Goal: Task Accomplishment & Management: Manage account settings

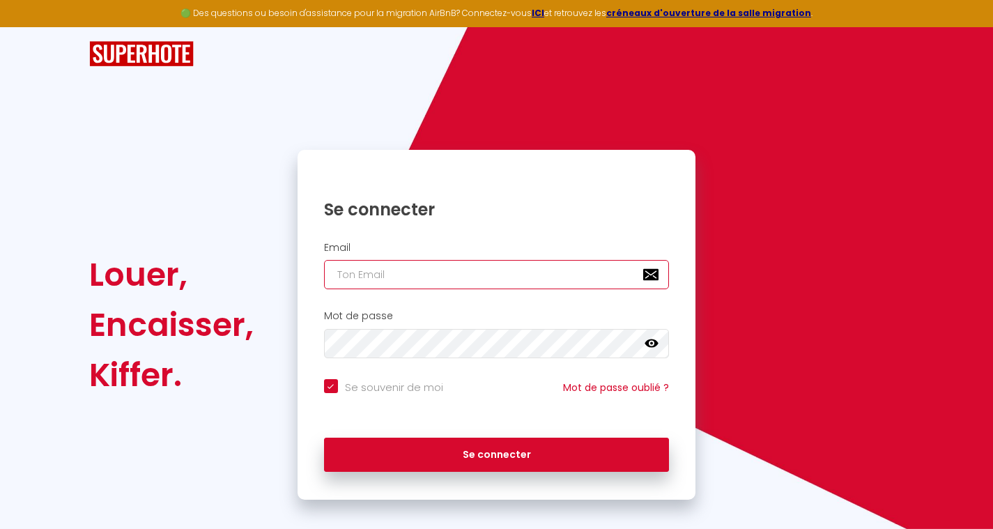
type input "[EMAIL_ADDRESS][DOMAIN_NAME]"
click at [654, 345] on icon at bounding box center [652, 343] width 14 height 8
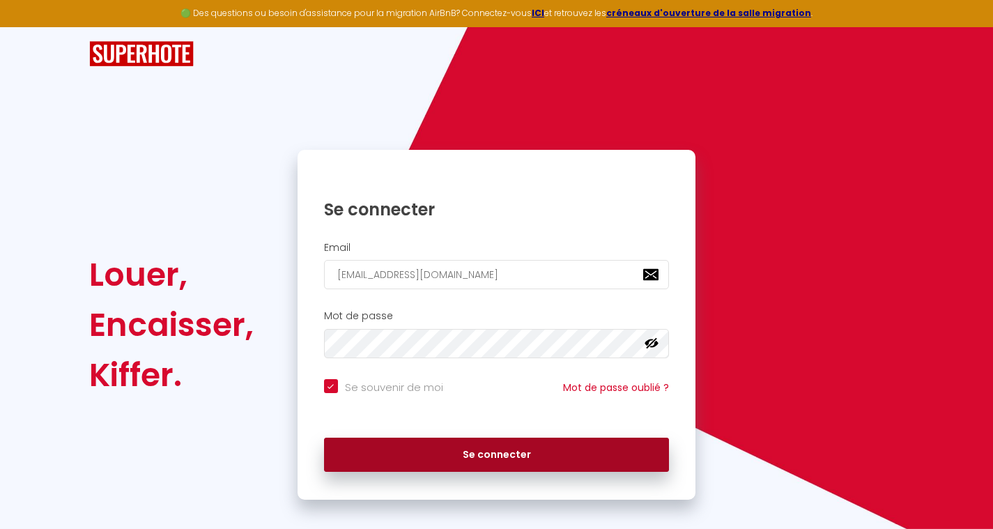
click at [473, 453] on button "Se connecter" at bounding box center [497, 455] width 346 height 35
checkbox input "true"
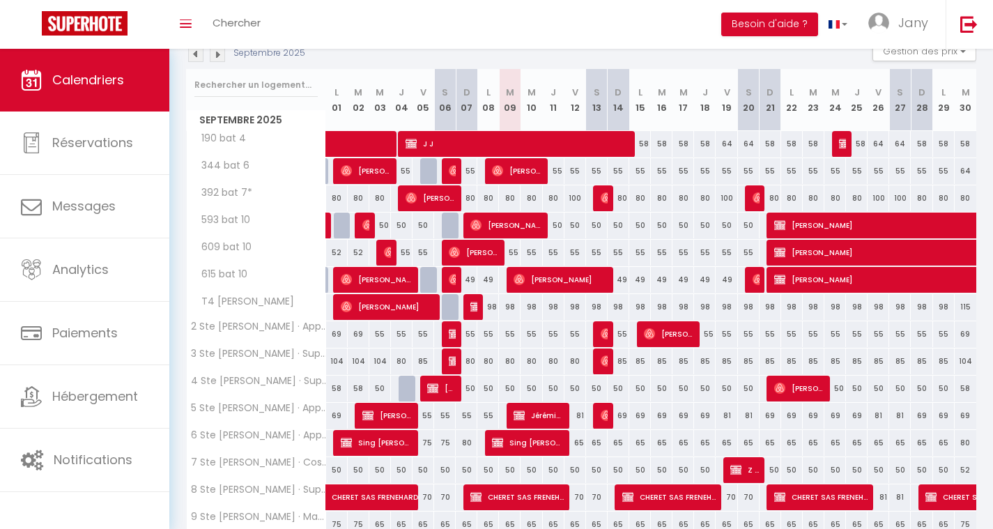
scroll to position [181, 0]
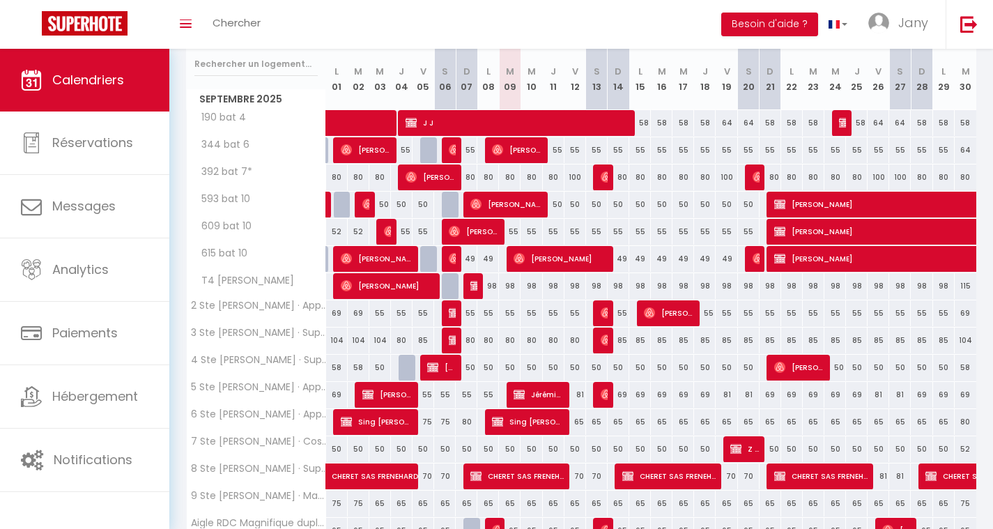
click at [357, 474] on span "CHERET SAS FRENEHARD" at bounding box center [396, 469] width 128 height 26
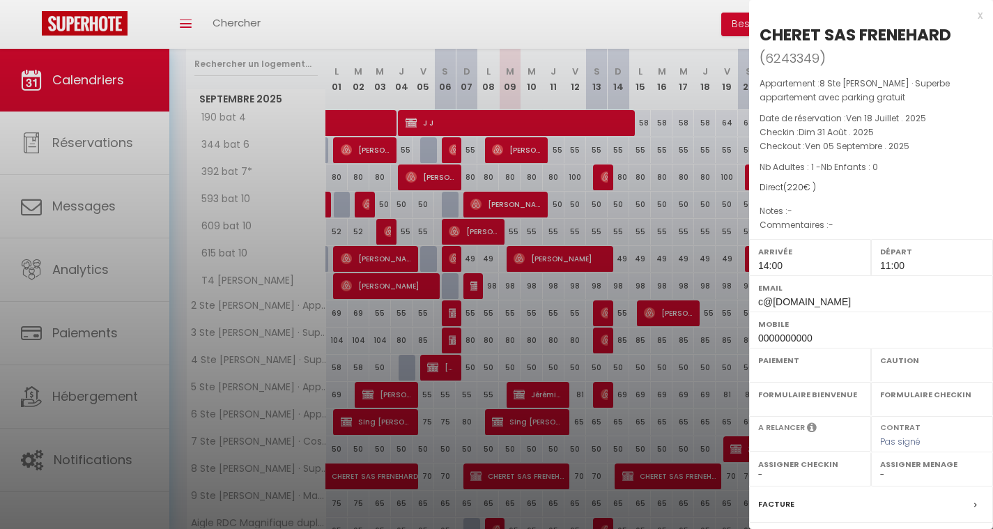
select select "OK"
select select "KO"
select select "0"
select select "1"
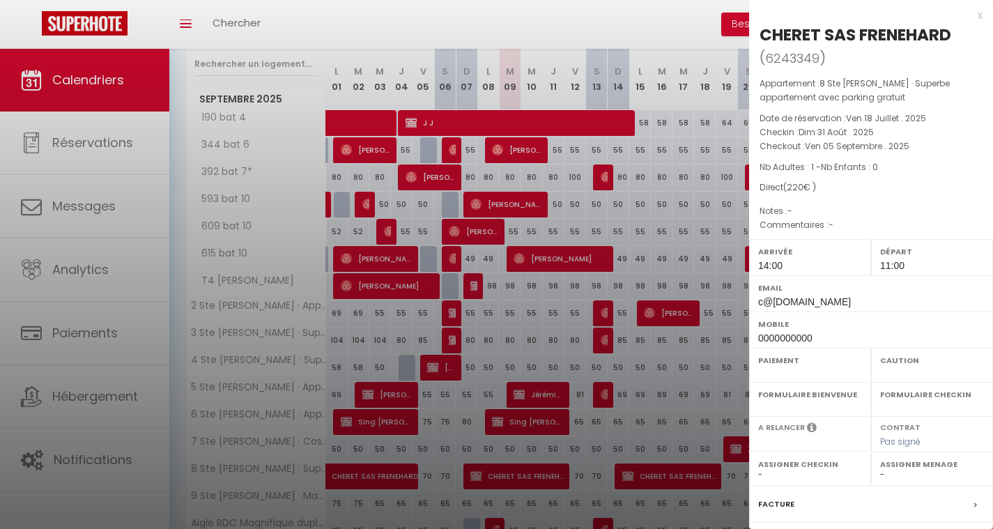
select select
click at [970, 15] on div "x" at bounding box center [866, 15] width 234 height 17
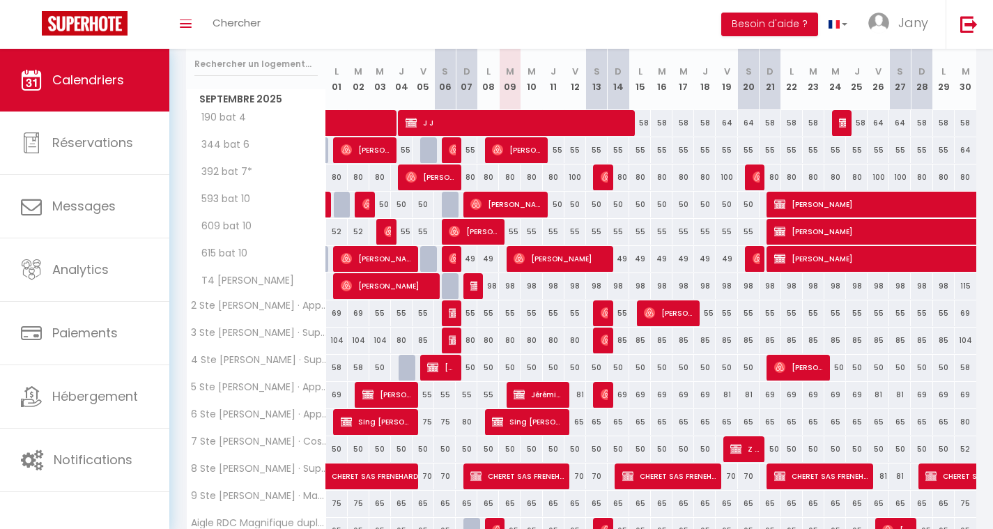
scroll to position [0, 0]
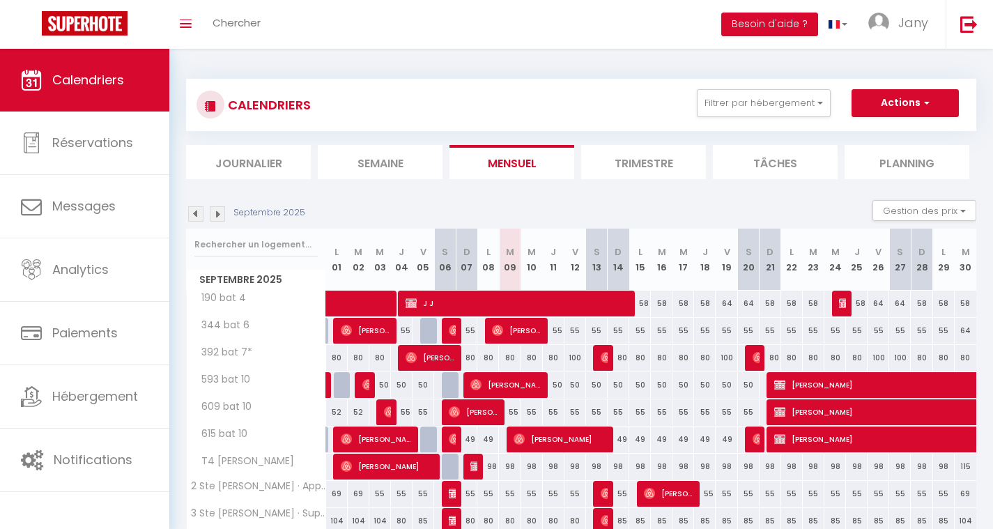
click at [197, 215] on img at bounding box center [195, 213] width 15 height 15
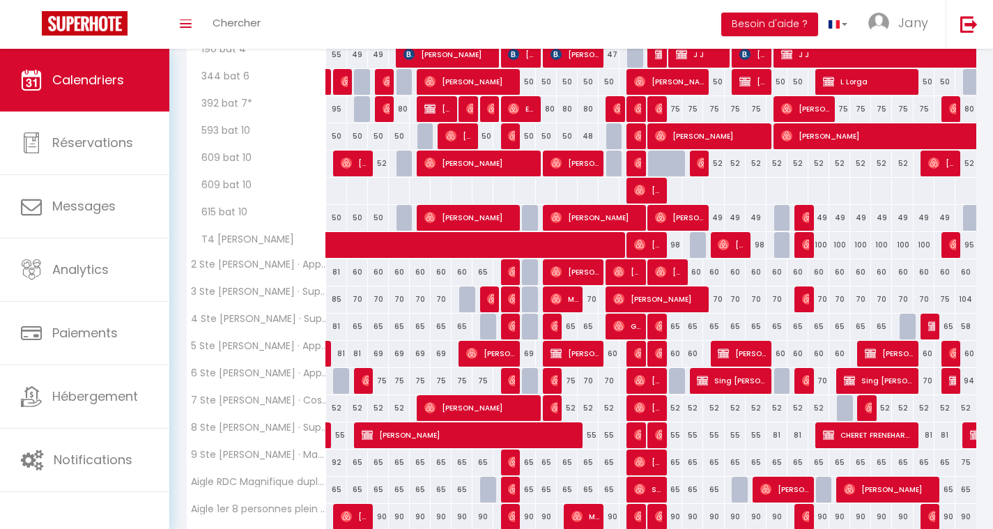
scroll to position [335, 0]
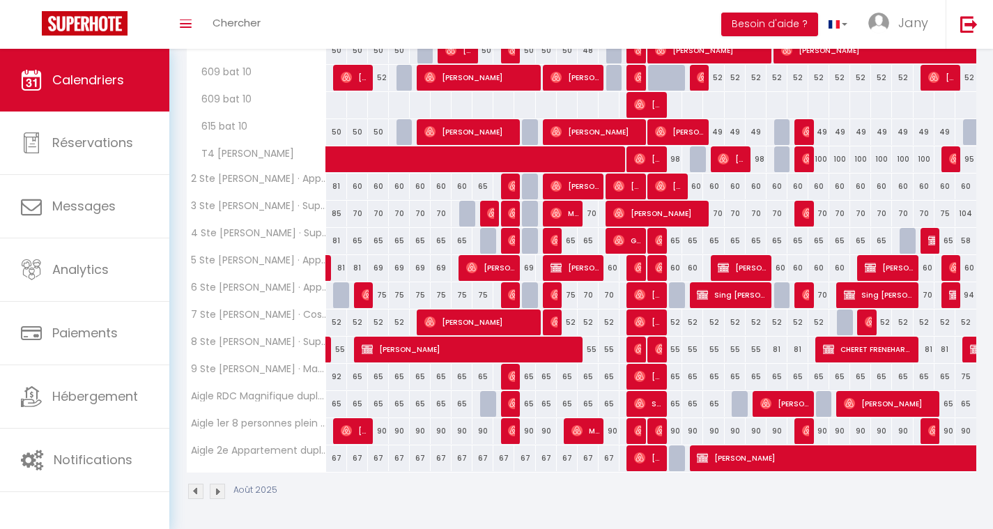
click at [972, 346] on img at bounding box center [975, 349] width 11 height 11
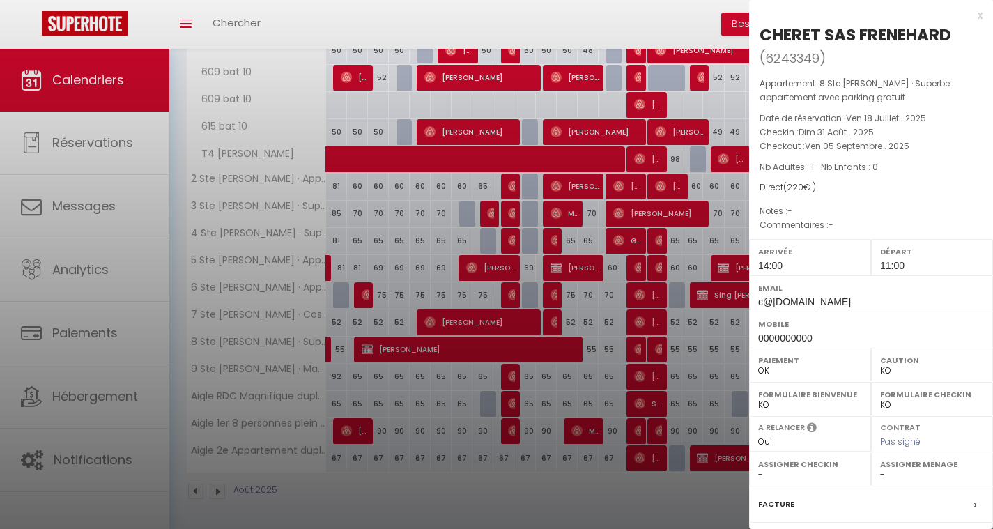
click at [971, 19] on div "x" at bounding box center [866, 15] width 234 height 17
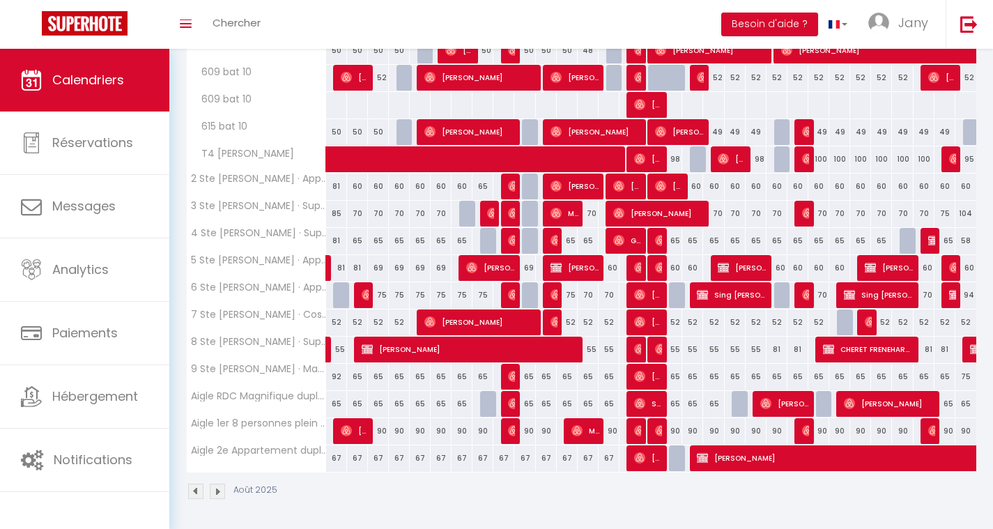
click at [895, 349] on span "CHERET FRENEHART SAS" at bounding box center [868, 349] width 91 height 26
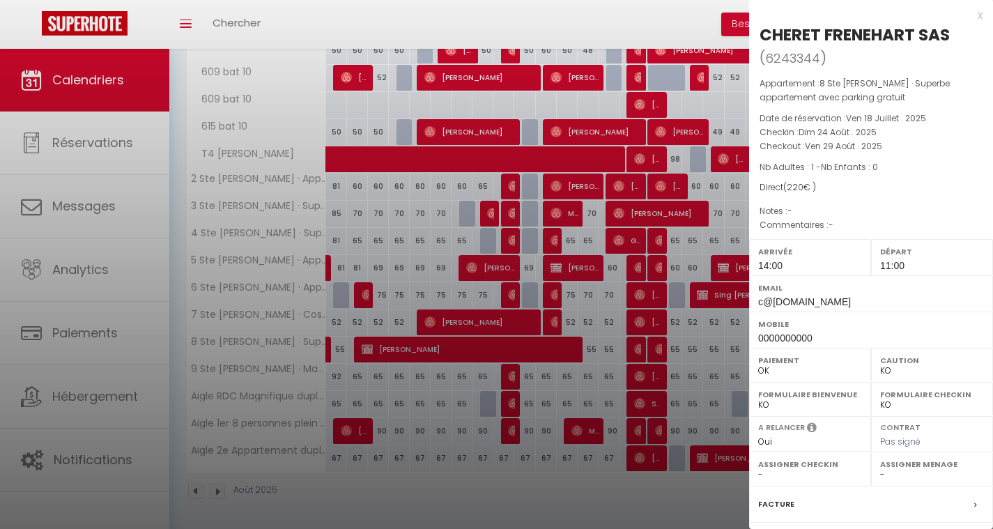
click at [968, 14] on div "x" at bounding box center [866, 15] width 234 height 17
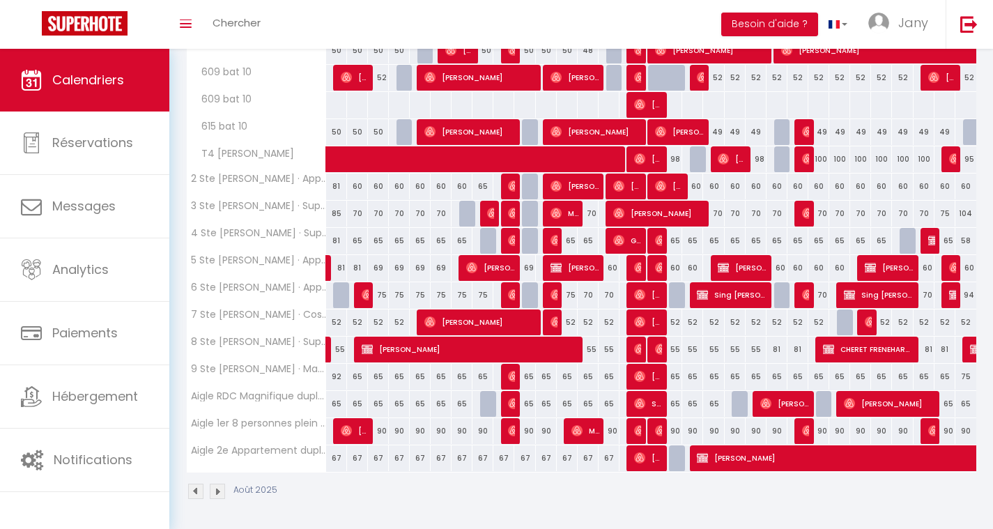
scroll to position [0, 0]
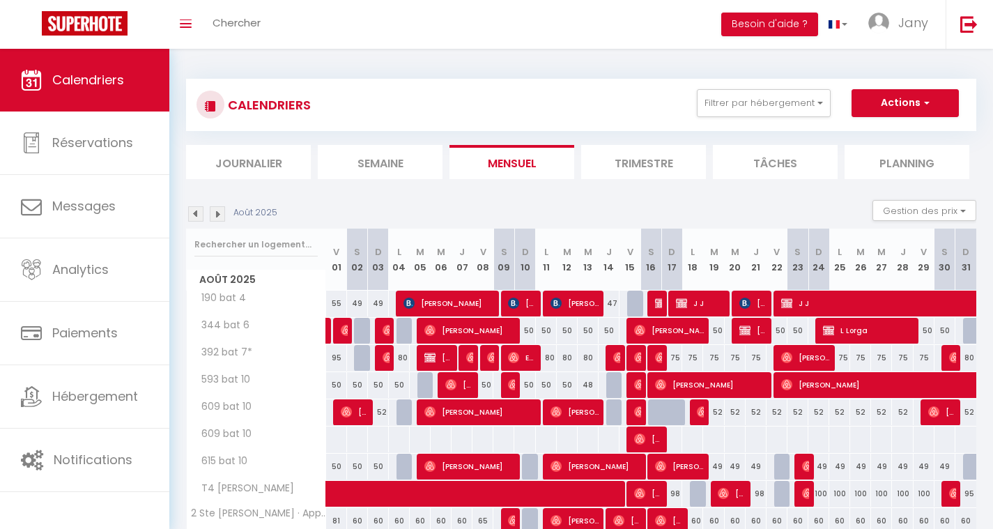
click at [221, 217] on img at bounding box center [217, 213] width 15 height 15
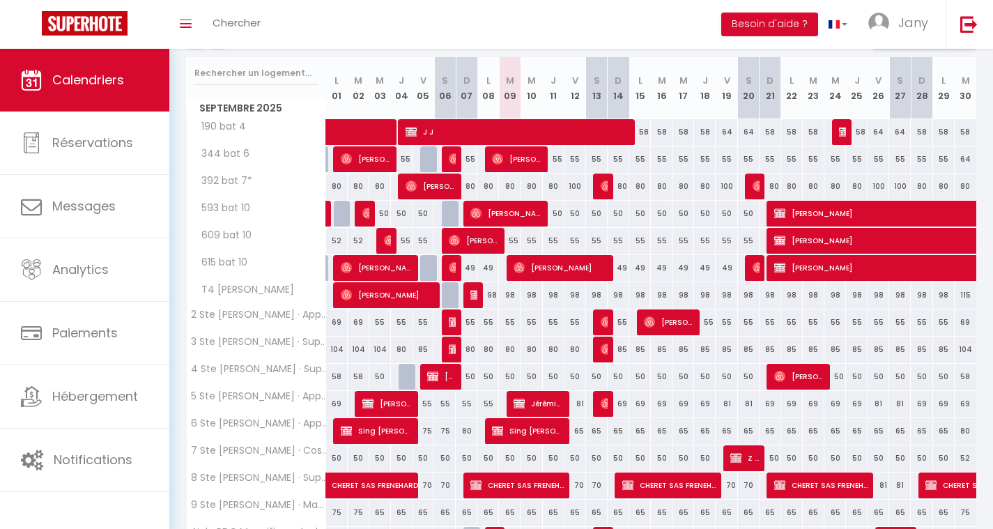
scroll to position [200, 0]
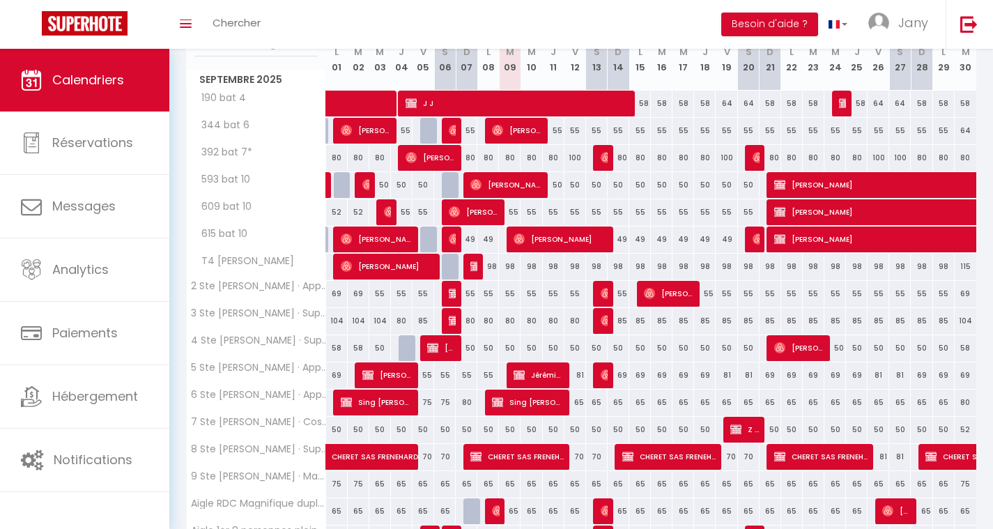
click at [332, 452] on span "CHERET SAS FRENEHARD" at bounding box center [396, 449] width 128 height 26
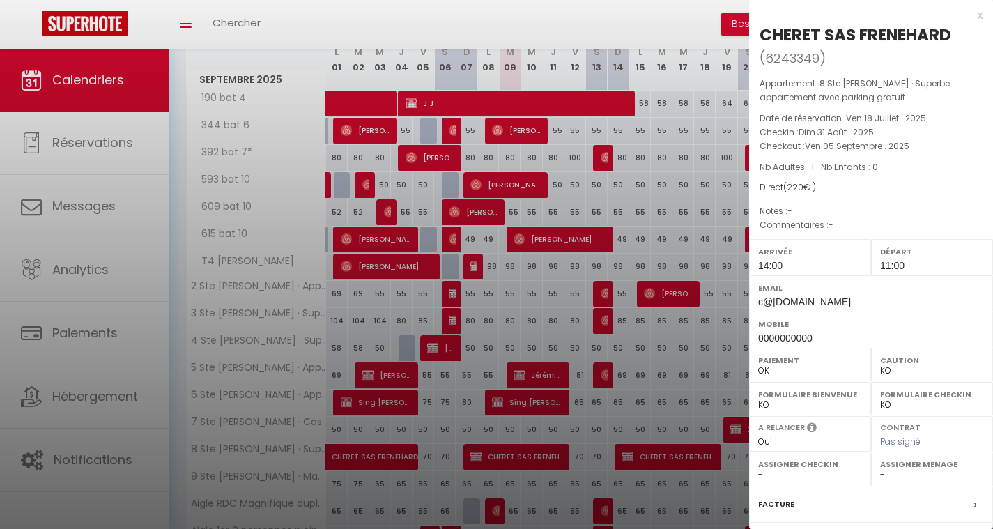
click at [968, 15] on div "x" at bounding box center [866, 15] width 234 height 17
